Goal: Find specific page/section: Find specific page/section

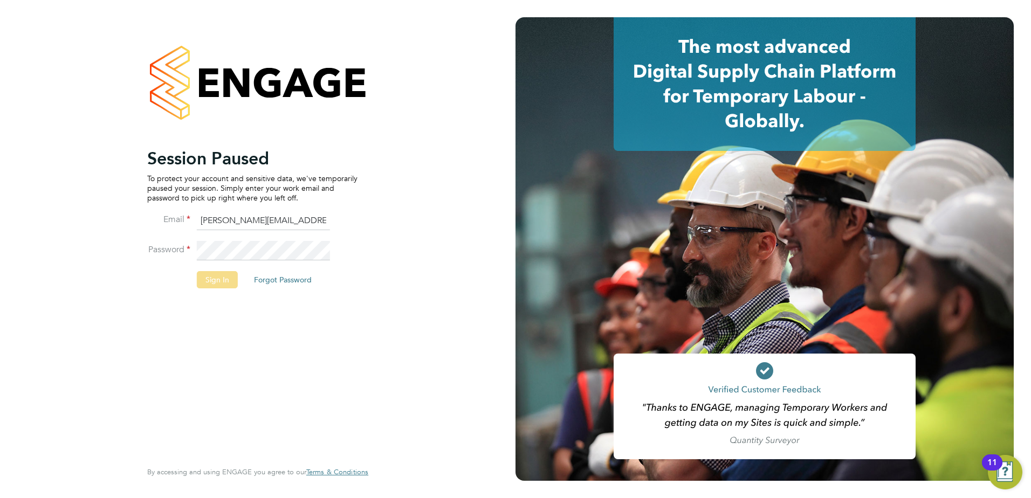
click at [228, 281] on button "Sign In" at bounding box center [217, 279] width 41 height 17
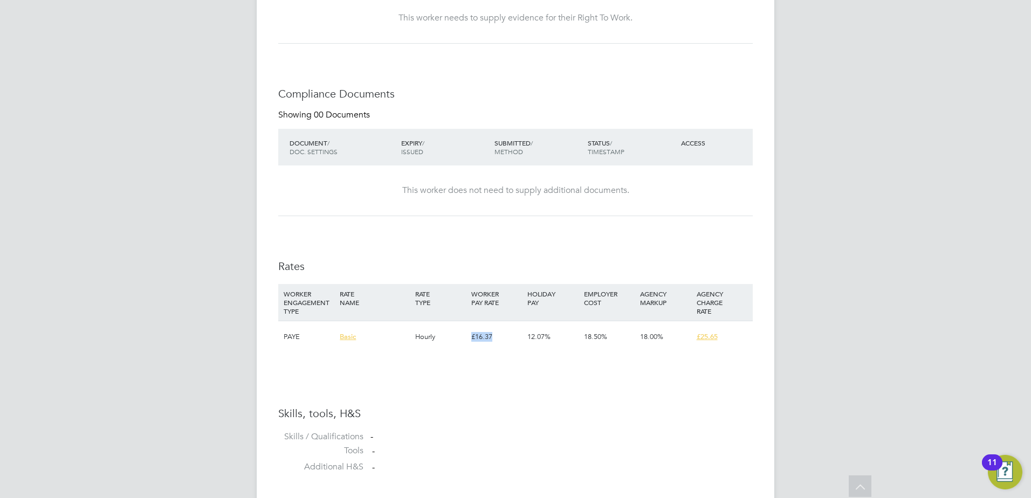
drag, startPoint x: 496, startPoint y: 339, endPoint x: 461, endPoint y: 337, distance: 35.1
click at [461, 337] on div "PAYE Basic Hourly £16.37 12.07% 18.50% 18.00% £25.65" at bounding box center [515, 337] width 475 height 32
click at [144, 369] on div "DH [PERSON_NAME] Notifications Applications: Network Team Members Businesses Si…" at bounding box center [515, 211] width 1031 height 2621
